Goal: Transaction & Acquisition: Download file/media

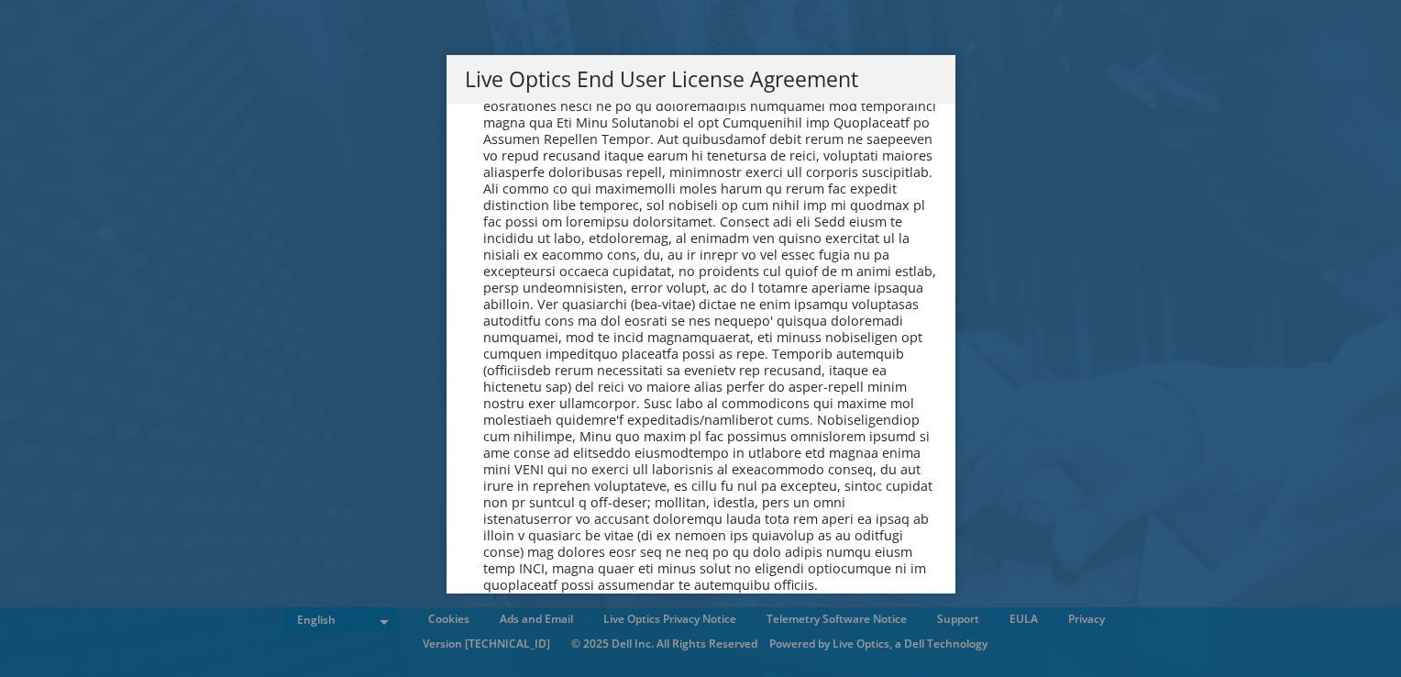
scroll to position [6935, 0]
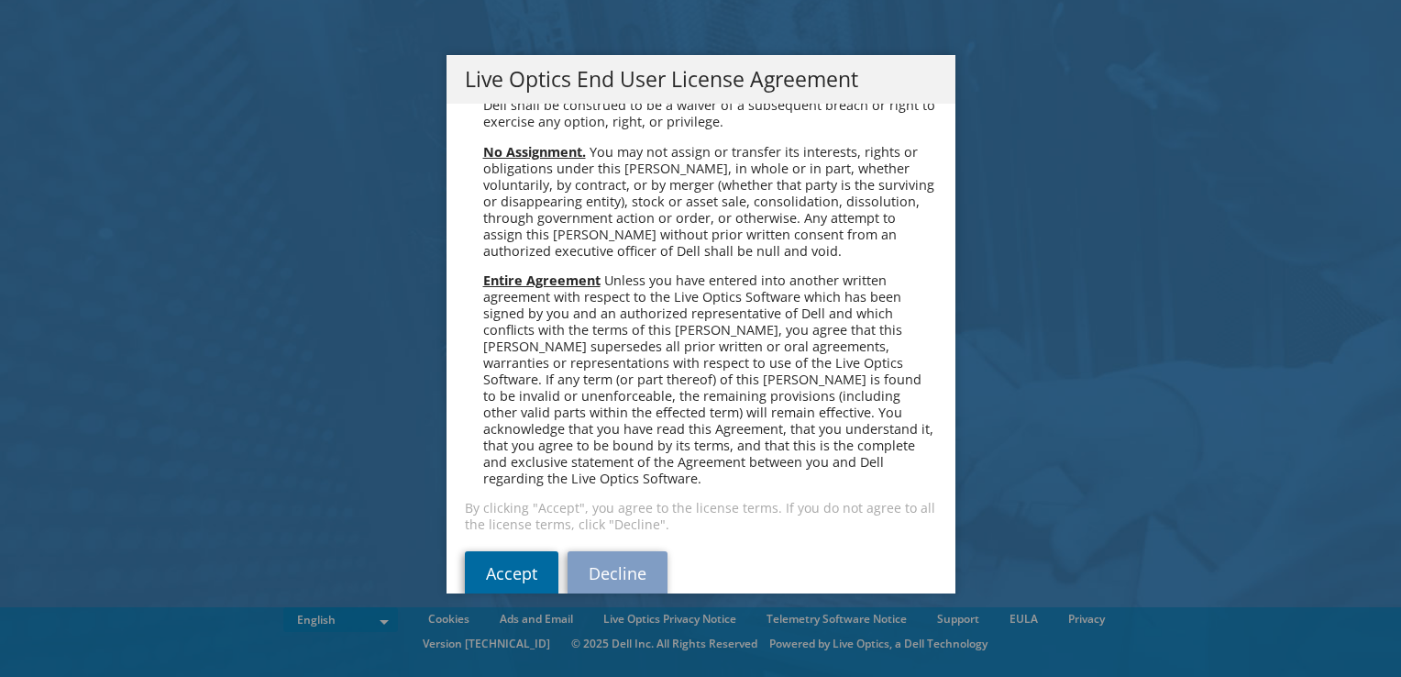
click at [521, 551] on link "Accept" at bounding box center [512, 573] width 94 height 44
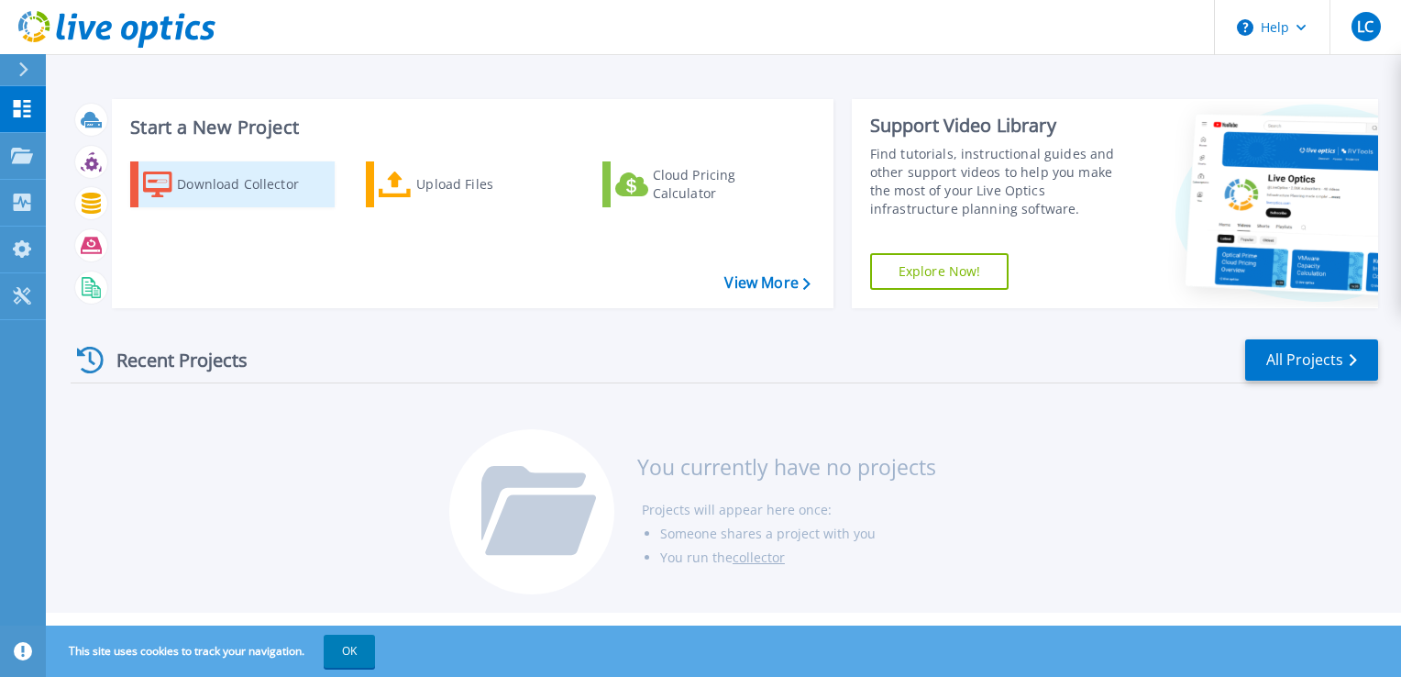
click at [233, 182] on div "Download Collector" at bounding box center [250, 184] width 147 height 37
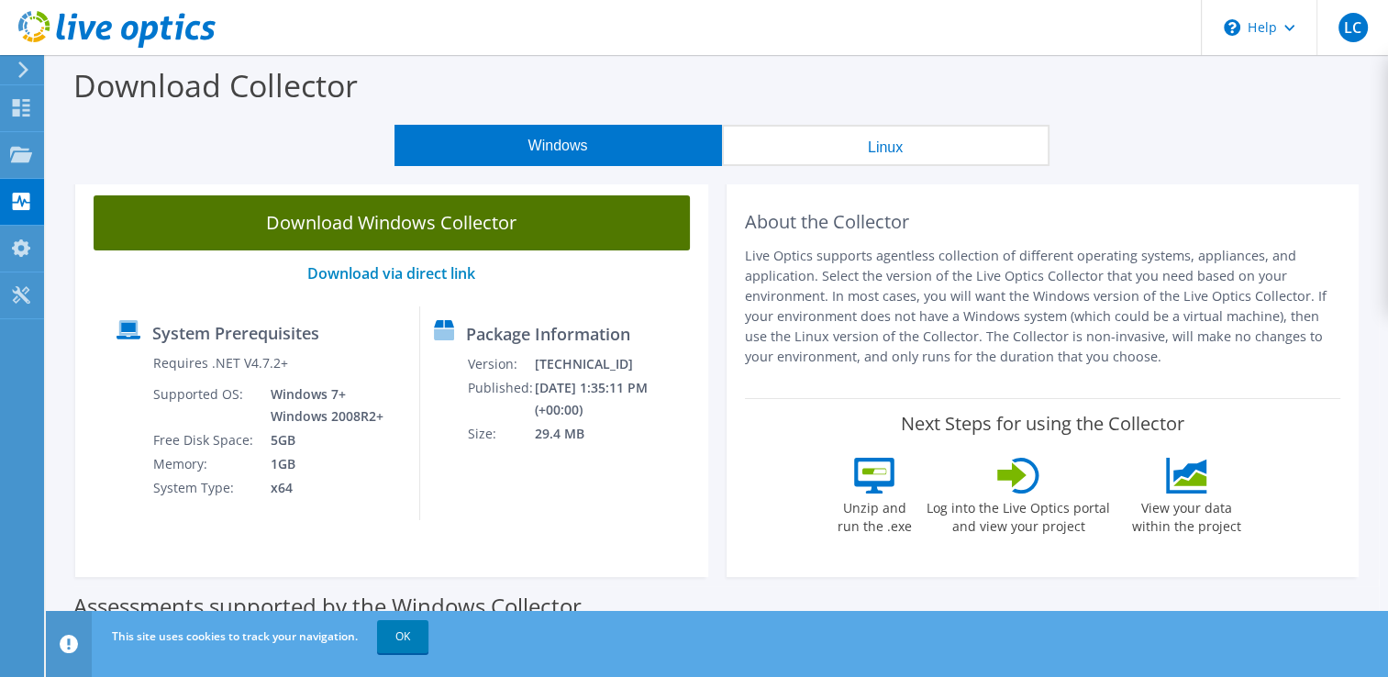
click at [457, 230] on link "Download Windows Collector" at bounding box center [392, 222] width 596 height 55
